Goal: Transaction & Acquisition: Purchase product/service

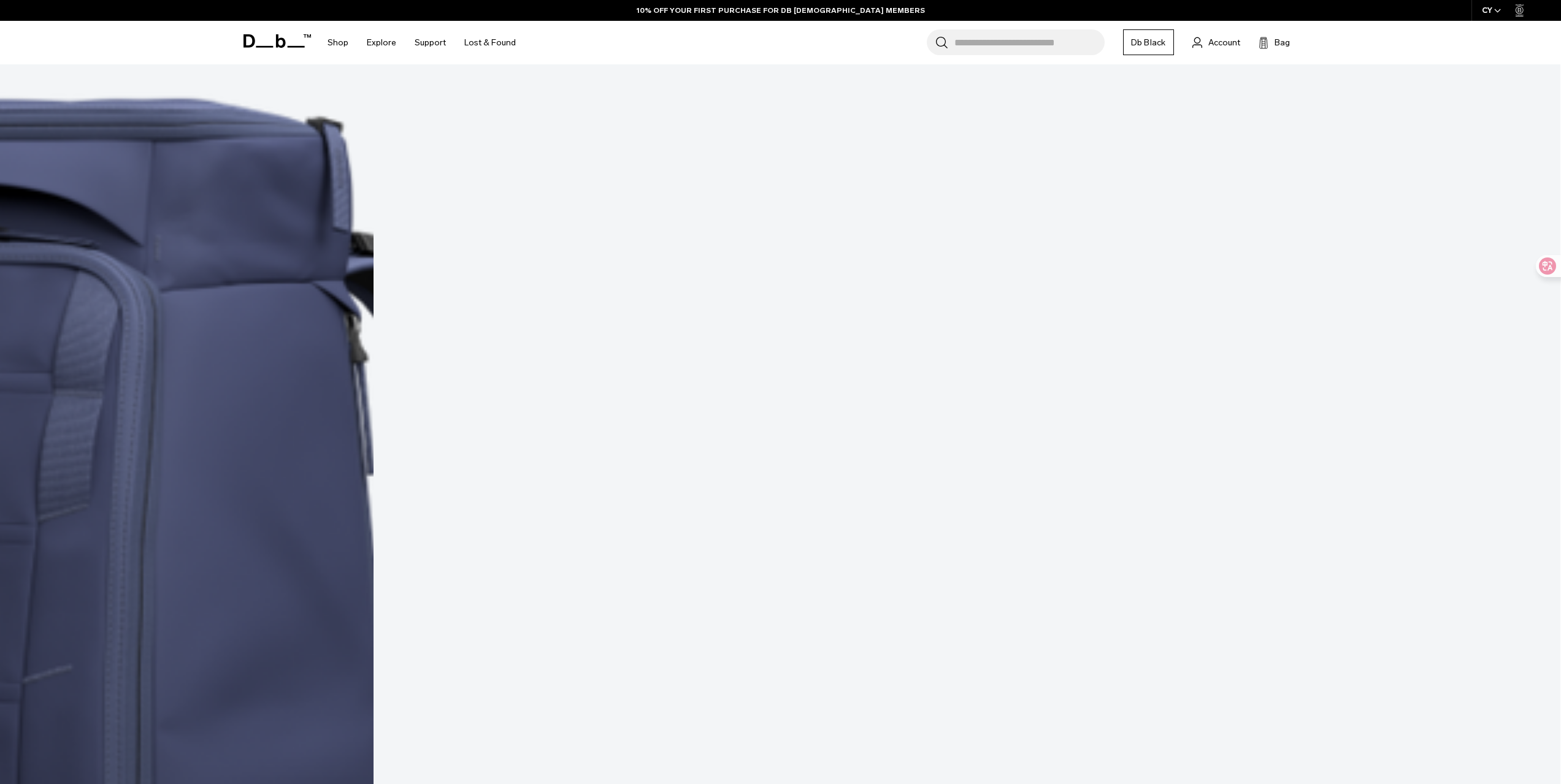
scroll to position [6214, 0]
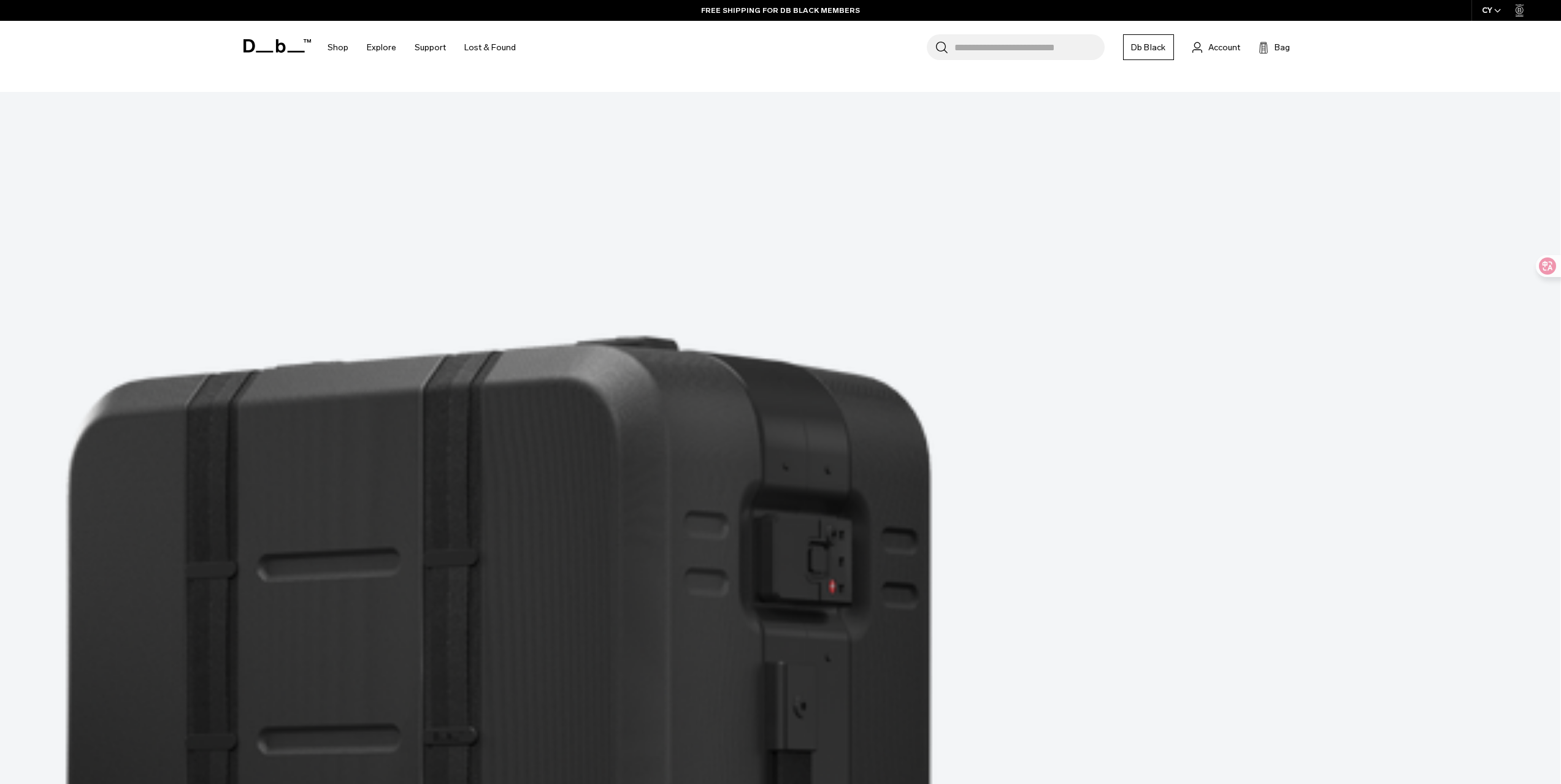
scroll to position [11440, 0]
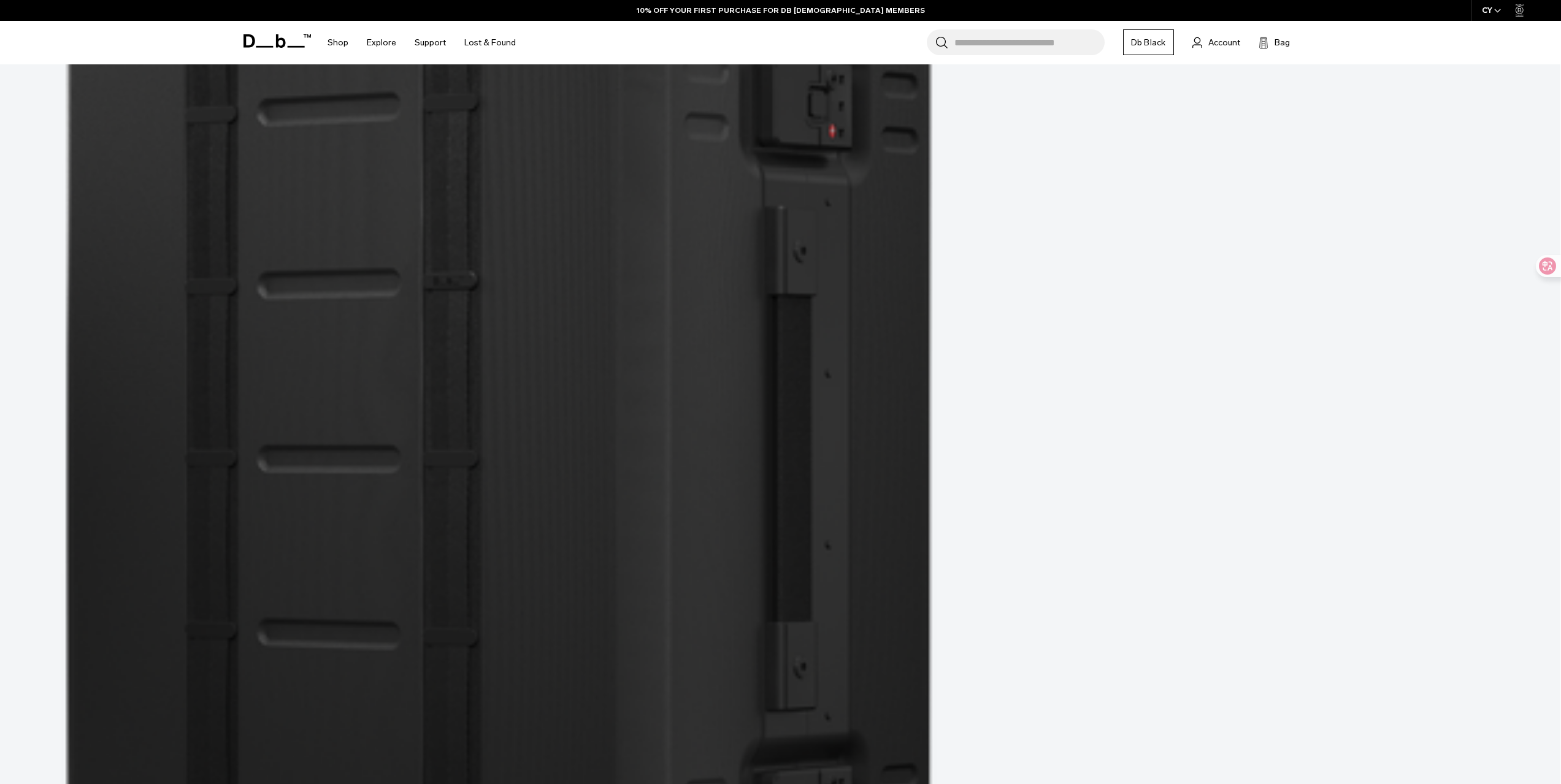
scroll to position [11711, 0]
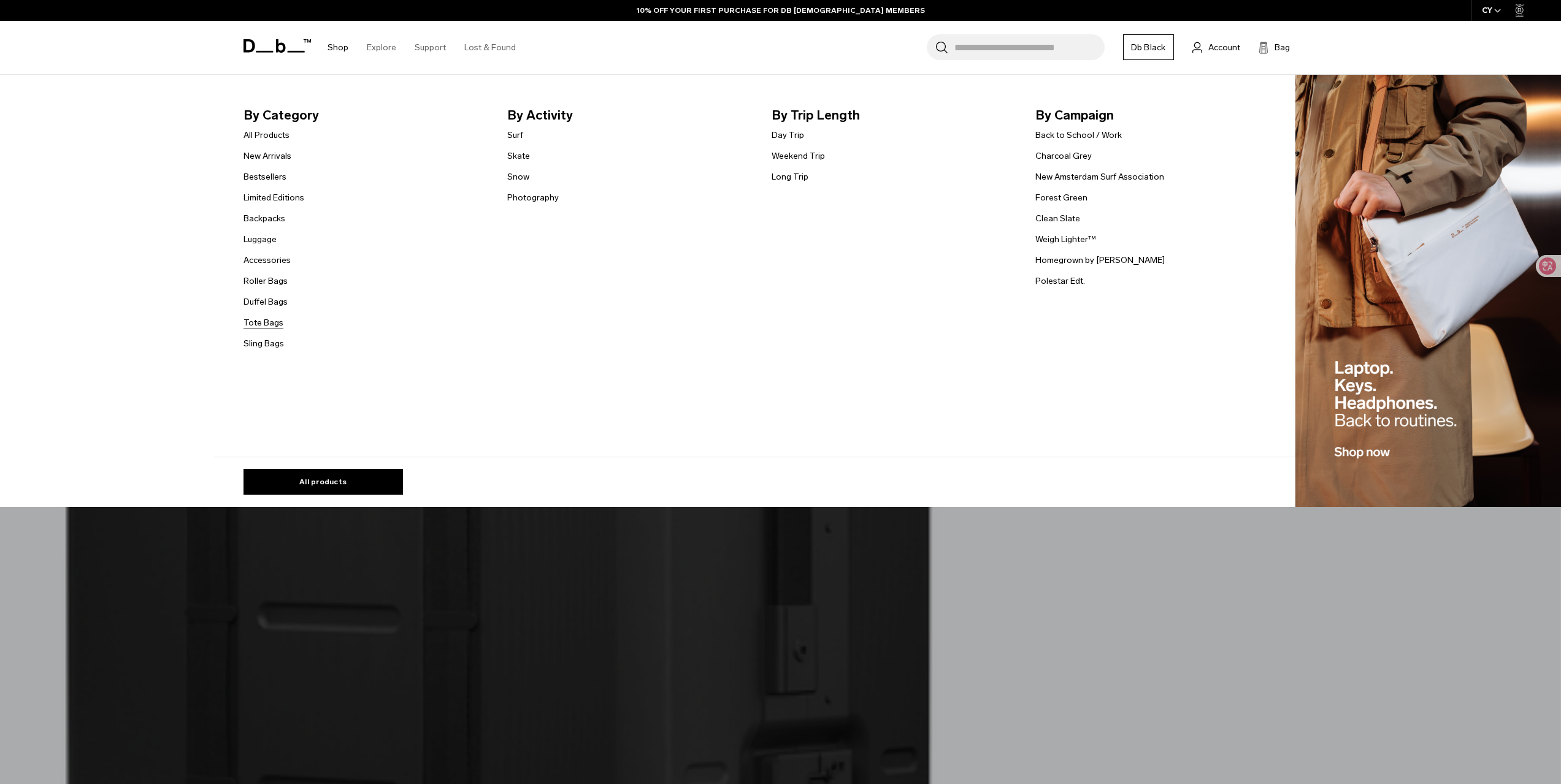
click at [276, 322] on link "Tote Bags" at bounding box center [263, 323] width 40 height 13
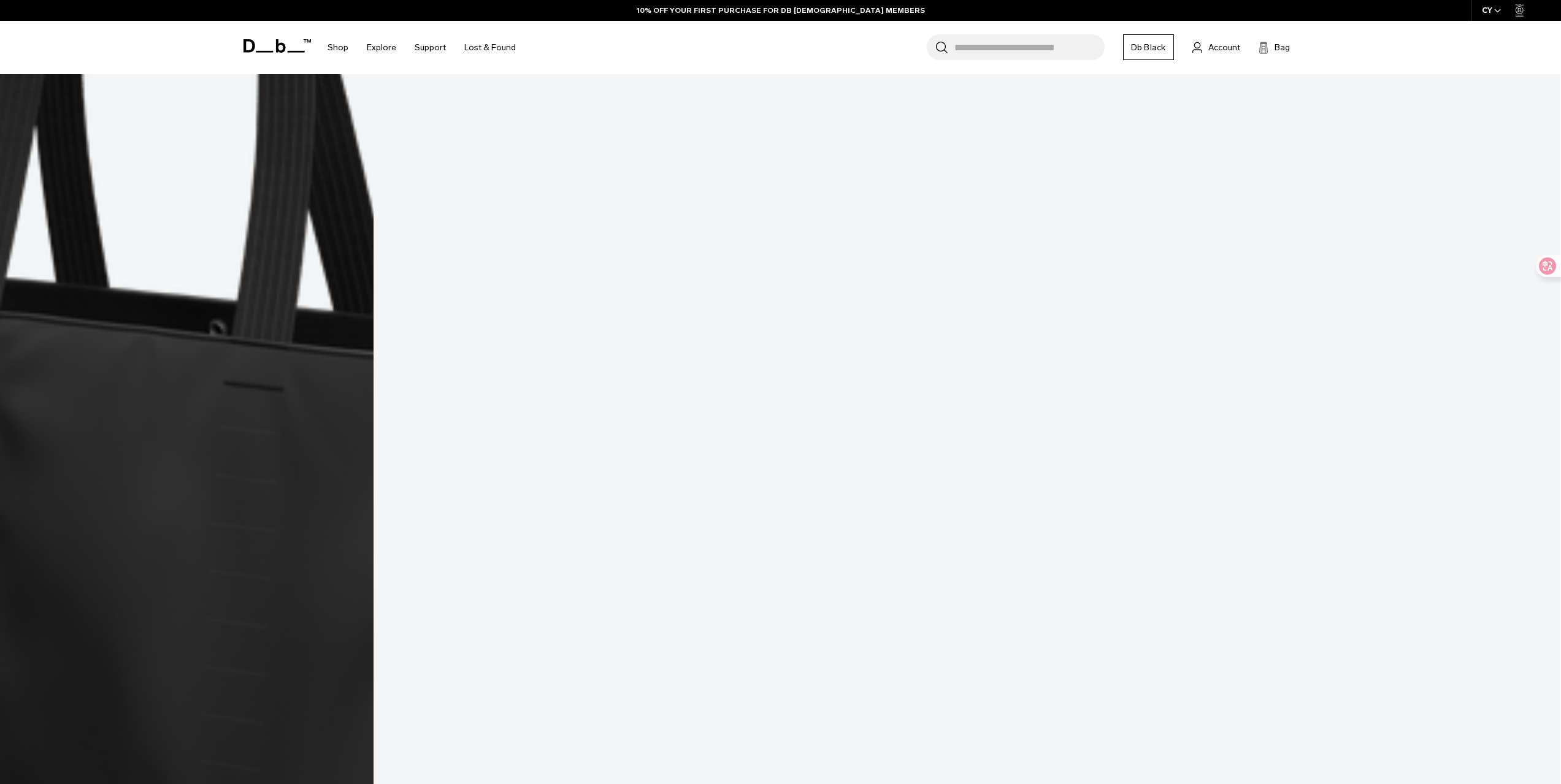
scroll to position [2780, 0]
